Goal: Task Accomplishment & Management: Manage account settings

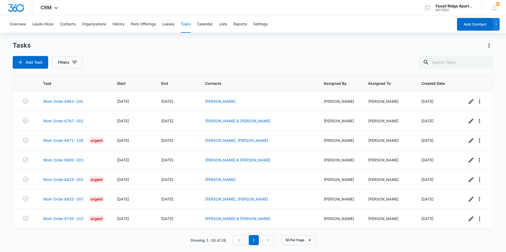
scroll to position [372, 0]
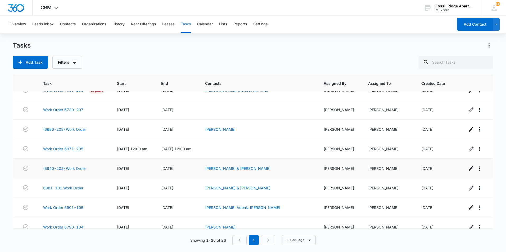
scroll to position [372, 0]
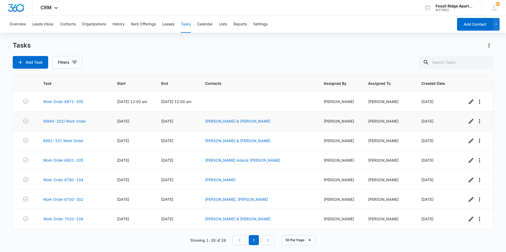
drag, startPoint x: 110, startPoint y: 122, endPoint x: 107, endPoint y: 130, distance: 8.0
click at [443, 57] on input "text" at bounding box center [456, 62] width 75 height 13
type input "6901-101"
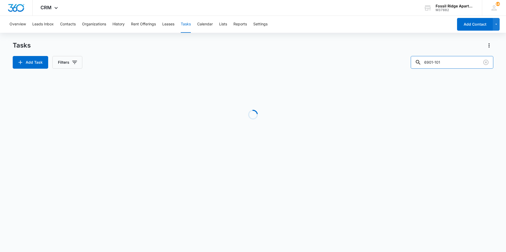
drag, startPoint x: 446, startPoint y: 57, endPoint x: 400, endPoint y: 75, distance: 49.2
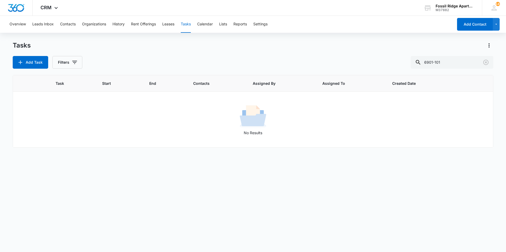
drag, startPoint x: 400, startPoint y: 75, endPoint x: 88, endPoint y: 141, distance: 318.9
click at [88, 141] on td "No Results" at bounding box center [253, 120] width 480 height 56
click at [75, 60] on icon "button" at bounding box center [74, 62] width 6 height 6
click at [66, 126] on label "Complete" at bounding box center [89, 126] width 61 height 6
click at [59, 126] on input "Complete" at bounding box center [59, 126] width 0 height 0
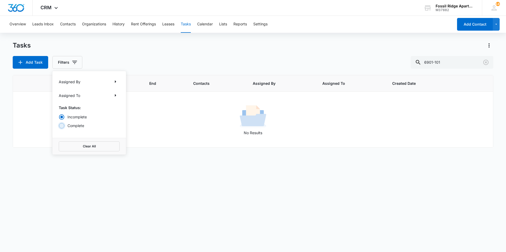
radio input "false"
radio input "true"
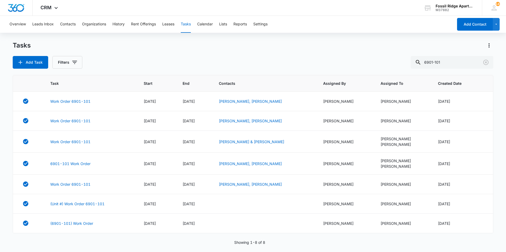
click at [132, 66] on div "Add Task Filters 6901-101" at bounding box center [253, 62] width 481 height 13
click at [82, 102] on link "Work Order 6901-101" at bounding box center [70, 102] width 40 height 6
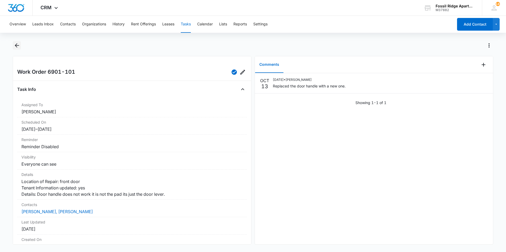
click at [14, 46] on icon "Back" at bounding box center [17, 45] width 6 height 6
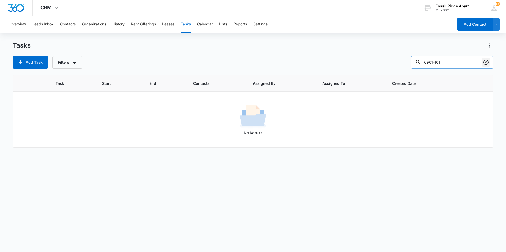
click at [486, 60] on icon "Clear" at bounding box center [485, 62] width 5 height 5
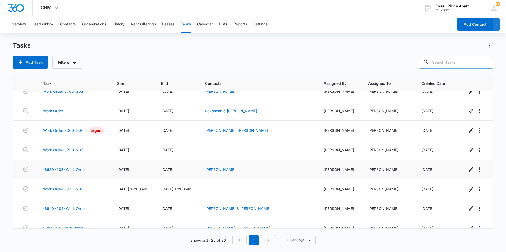
scroll to position [266, 0]
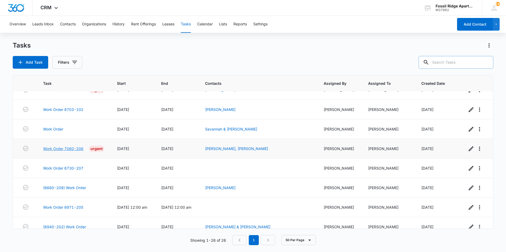
click at [75, 147] on link "Work Order 7060-206" at bounding box center [63, 149] width 40 height 6
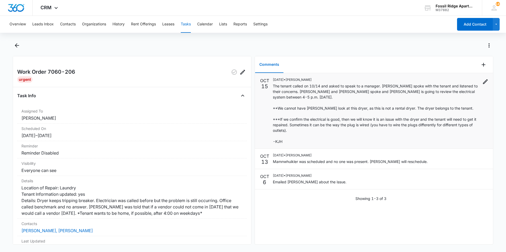
click at [296, 122] on p "The tenant called on 10/14 and asked to speak to a manager. Kent spoke with the…" at bounding box center [376, 113] width 206 height 61
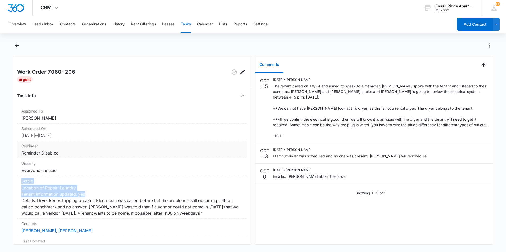
drag, startPoint x: 206, startPoint y: 196, endPoint x: 192, endPoint y: 149, distance: 48.2
click at [192, 149] on dl "Assigned To Leotis Johnson Scheduled On 10/4/25 – 10/6/25 Reminder Reminder Dis…" at bounding box center [132, 197] width 230 height 183
drag, startPoint x: 76, startPoint y: 78, endPoint x: 80, endPoint y: 77, distance: 3.8
click at [77, 78] on div "Work Order 7060-206 Urgent Task Info Assigned To Leotis Johnson Scheduled On 10…" at bounding box center [132, 150] width 239 height 189
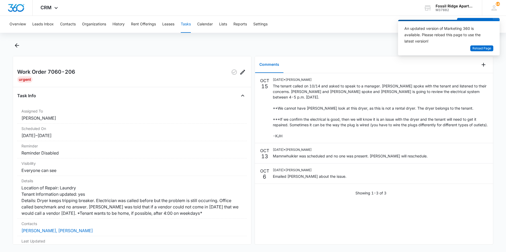
click at [86, 73] on div "Work Order 7060-206" at bounding box center [132, 72] width 230 height 8
click at [481, 65] on icon "Add Comment" at bounding box center [483, 65] width 6 height 6
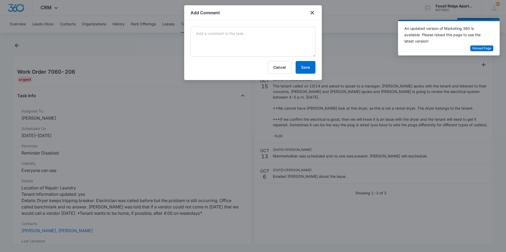
click at [359, 44] on div at bounding box center [253, 126] width 506 height 252
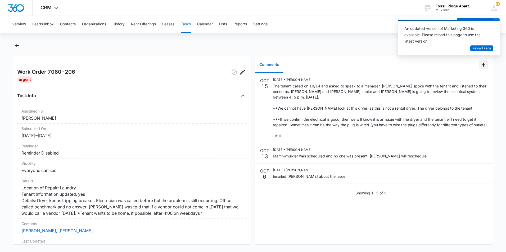
click at [480, 62] on icon "Add Comment" at bounding box center [483, 65] width 6 height 6
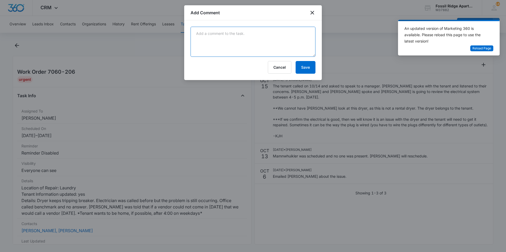
click at [256, 38] on textarea at bounding box center [253, 42] width 125 height 30
drag, startPoint x: 264, startPoint y: 35, endPoint x: 246, endPoint y: 25, distance: 20.8
drag, startPoint x: 246, startPoint y: 25, endPoint x: 218, endPoint y: 51, distance: 38.6
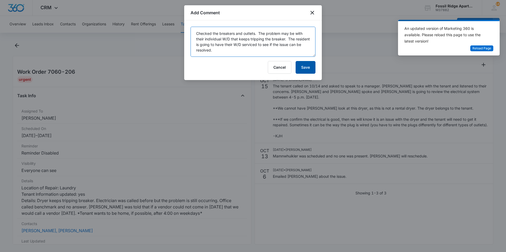
type textarea "Checked the breakers and outlets. The problem may be with their individual W/D …"
click at [306, 68] on button "Save" at bounding box center [306, 67] width 20 height 13
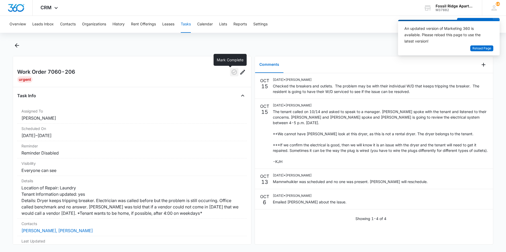
click at [231, 76] on button "button" at bounding box center [234, 72] width 8 height 8
click at [16, 43] on icon "Back" at bounding box center [17, 45] width 6 height 6
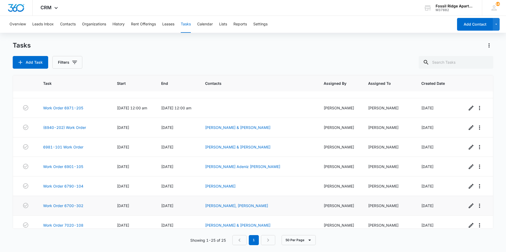
scroll to position [352, 0]
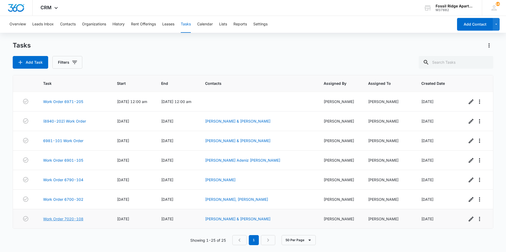
click at [71, 218] on link "Work Order 7020-108" at bounding box center [63, 219] width 40 height 6
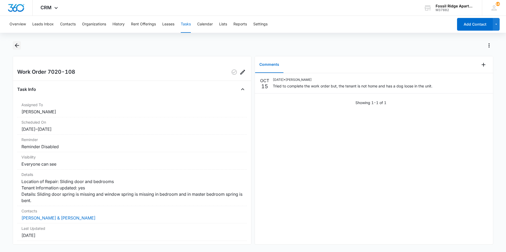
click at [13, 46] on button "Back" at bounding box center [17, 45] width 8 height 8
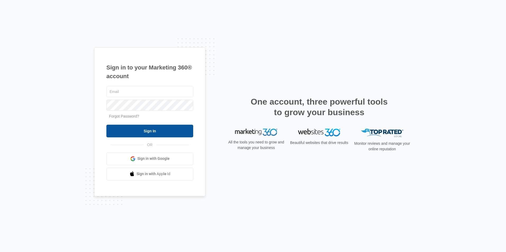
type input "[EMAIL_ADDRESS][DOMAIN_NAME]"
click at [184, 134] on input "Sign In" at bounding box center [149, 131] width 87 height 13
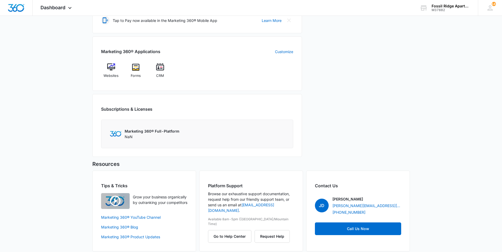
scroll to position [185, 0]
click at [158, 77] on span "CRM" at bounding box center [160, 75] width 8 height 5
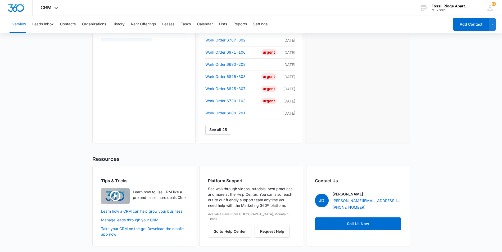
scroll to position [204, 0]
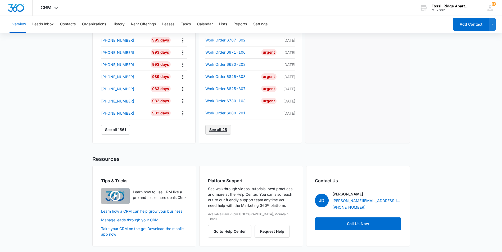
click at [223, 128] on link "See all 25" at bounding box center [218, 130] width 26 height 10
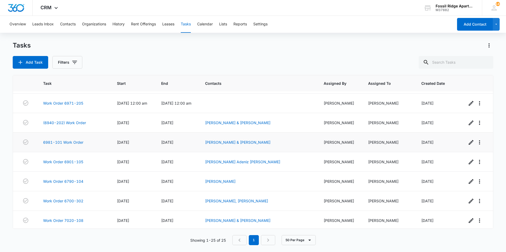
scroll to position [352, 0]
